Goal: Task Accomplishment & Management: Complete application form

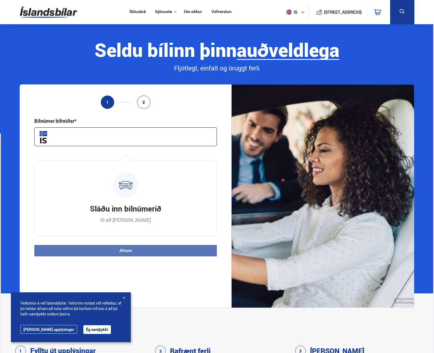
click at [6, 90] on section "Seldu bílinn þinn auðveldlega án streitu fljótt Fljótlegt, [PERSON_NAME] öruggt…" at bounding box center [217, 159] width 433 height 270
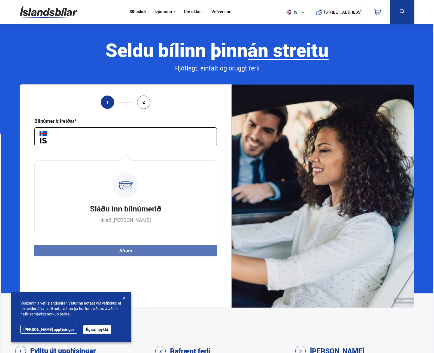
click at [288, 13] on span "is" at bounding box center [291, 12] width 14 height 5
click at [294, 33] on link "pl" at bounding box center [292, 32] width 29 height 8
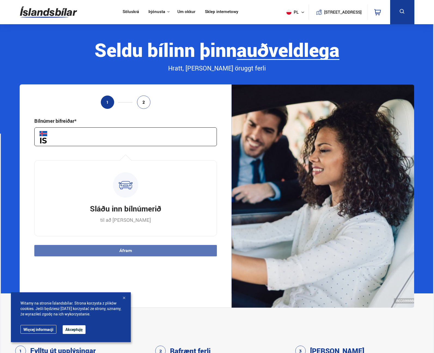
click at [293, 12] on button "pl" at bounding box center [296, 12] width 25 height 16
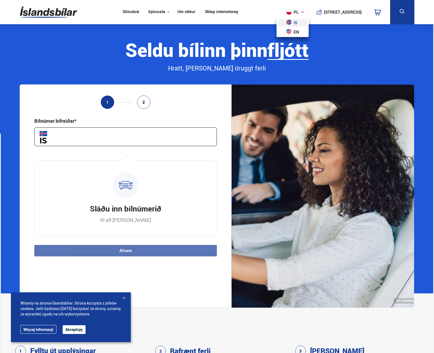
click at [288, 23] on link "is" at bounding box center [292, 23] width 29 height 8
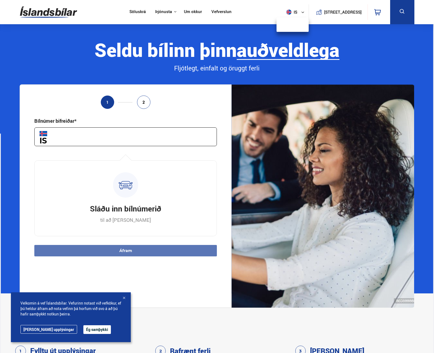
click at [141, 140] on input "text" at bounding box center [125, 137] width 183 height 19
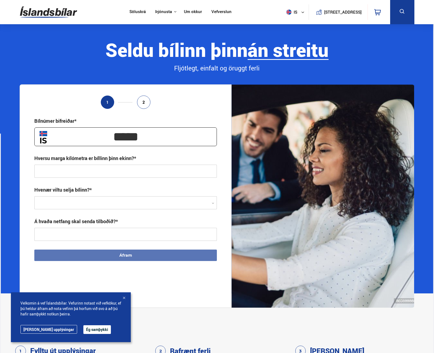
type input "*****"
click at [149, 169] on input "text" at bounding box center [125, 171] width 183 height 13
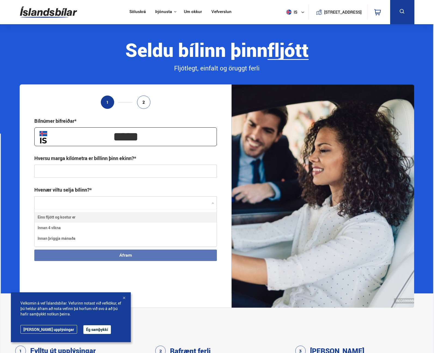
click at [124, 203] on div at bounding box center [125, 203] width 183 height 13
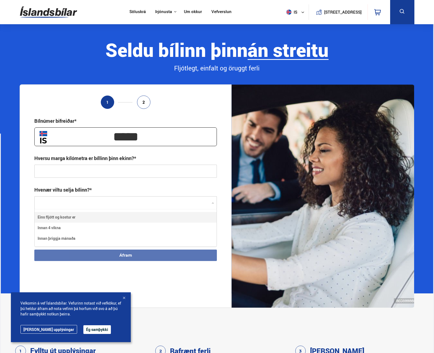
click at [124, 203] on div at bounding box center [125, 203] width 183 height 13
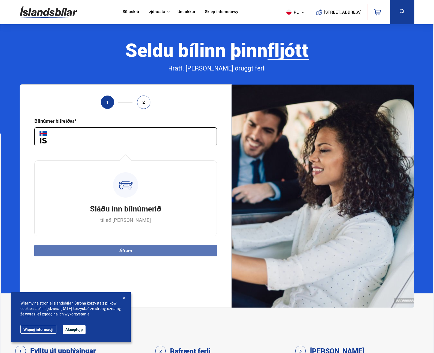
drag, startPoint x: 84, startPoint y: 42, endPoint x: 88, endPoint y: 44, distance: 3.7
